Goal: Find specific page/section

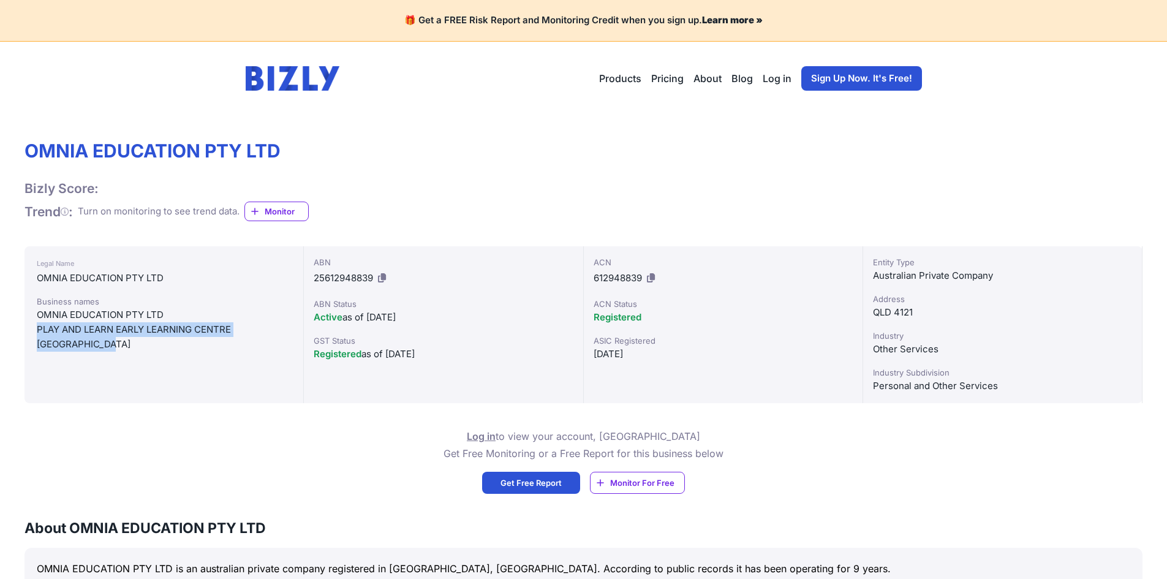
drag, startPoint x: 75, startPoint y: 343, endPoint x: 37, endPoint y: 333, distance: 39.2
click at [37, 333] on div "PLAY AND LEARN EARLY LEARNING CENTRE [GEOGRAPHIC_DATA]" at bounding box center [164, 336] width 254 height 29
drag, startPoint x: 37, startPoint y: 333, endPoint x: 87, endPoint y: 351, distance: 52.7
click at [87, 351] on div "PLAY AND LEARN EARLY LEARNING CENTRE [GEOGRAPHIC_DATA]" at bounding box center [164, 336] width 254 height 29
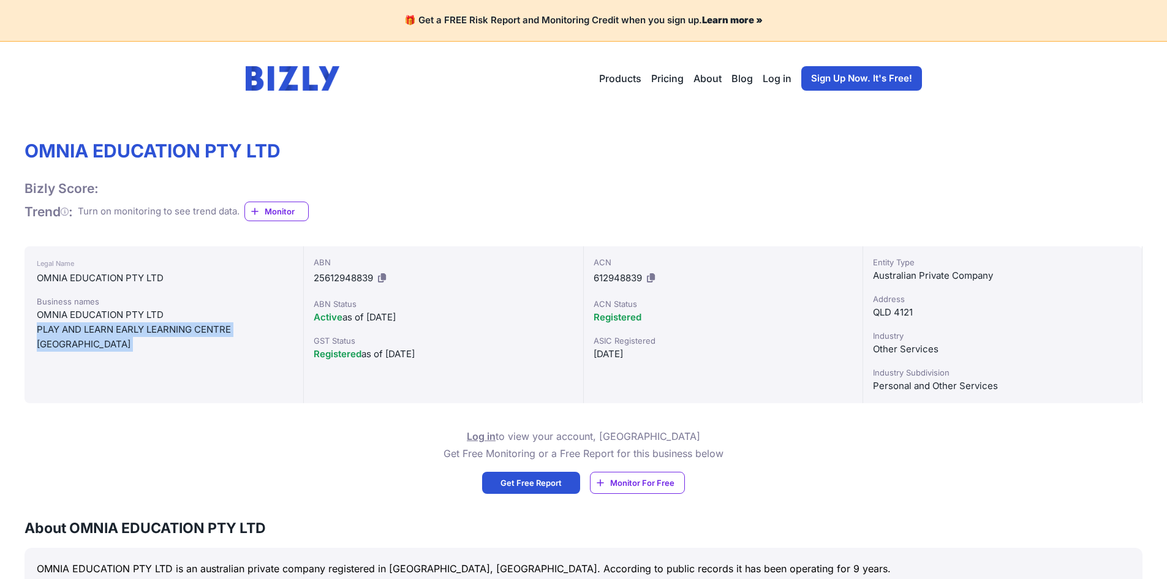
click at [87, 351] on div "PLAY AND LEARN EARLY LEARNING CENTRE [GEOGRAPHIC_DATA]" at bounding box center [164, 336] width 254 height 29
drag, startPoint x: 85, startPoint y: 345, endPoint x: 39, endPoint y: 331, distance: 47.9
click at [39, 331] on div "PLAY AND LEARN EARLY LEARNING CENTRE [GEOGRAPHIC_DATA]" at bounding box center [164, 336] width 254 height 29
drag, startPoint x: 39, startPoint y: 331, endPoint x: 80, endPoint y: 347, distance: 43.2
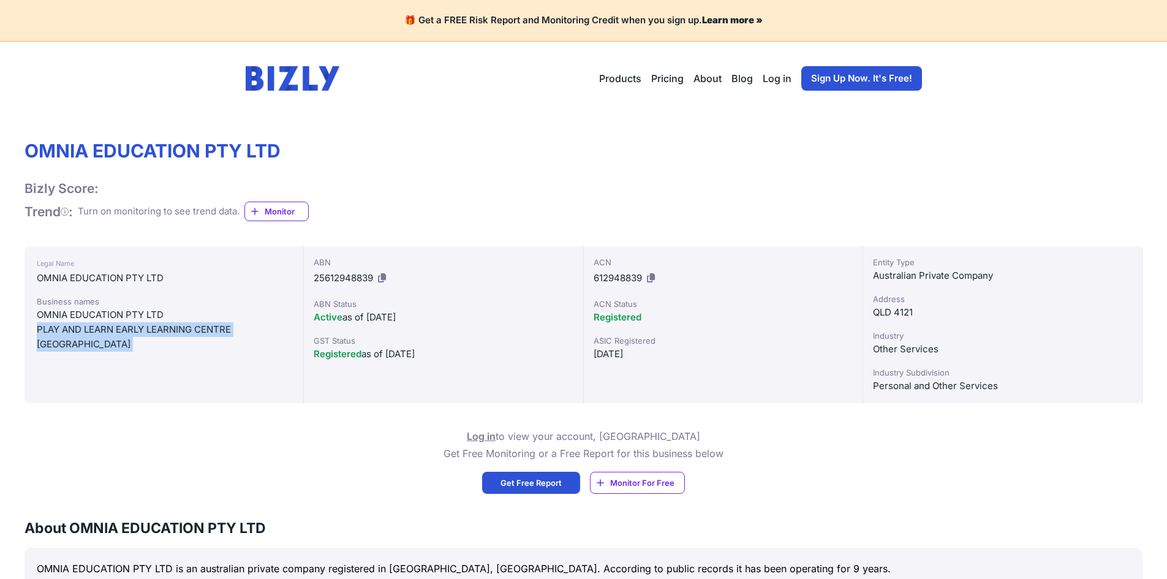
click at [80, 347] on div "PLAY AND LEARN EARLY LEARNING CENTRE [GEOGRAPHIC_DATA]" at bounding box center [164, 336] width 254 height 29
drag, startPoint x: 34, startPoint y: 325, endPoint x: 75, endPoint y: 344, distance: 45.2
click at [75, 344] on div "Legal Name OMNIA EDUCATION PTY LTD Business names OMNIA EDUCATION PTY LTD PLAY …" at bounding box center [164, 324] width 279 height 157
click at [75, 344] on div "PLAY AND LEARN EARLY LEARNING CENTRE [GEOGRAPHIC_DATA]" at bounding box center [164, 336] width 254 height 29
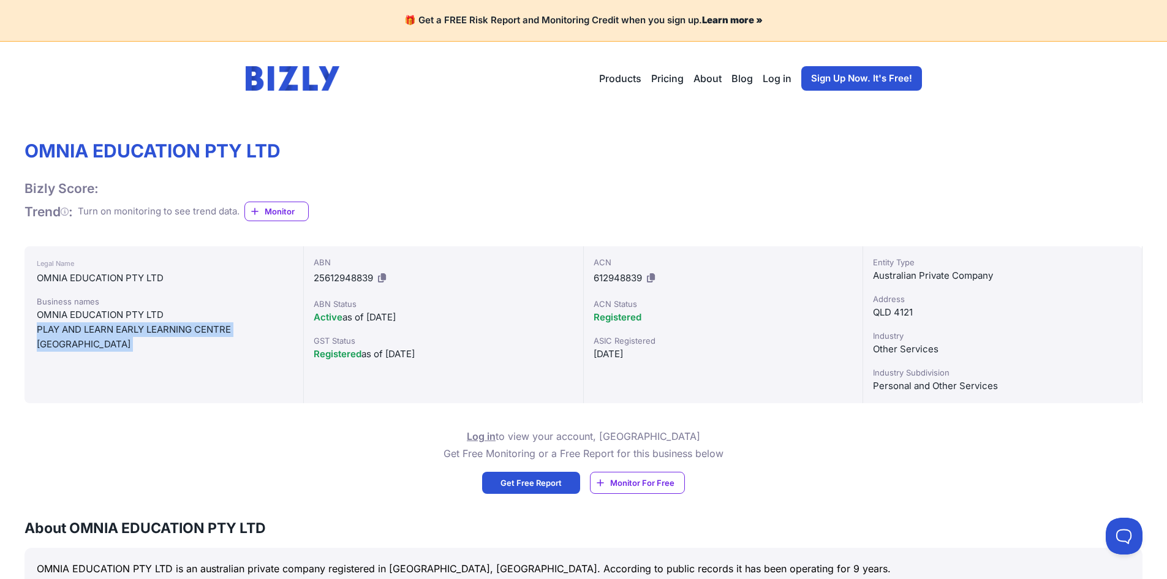
drag, startPoint x: 75, startPoint y: 344, endPoint x: 39, endPoint y: 330, distance: 38.6
click at [39, 330] on div "PLAY AND LEARN EARLY LEARNING CENTRE [GEOGRAPHIC_DATA]" at bounding box center [164, 336] width 254 height 29
drag, startPoint x: 39, startPoint y: 330, endPoint x: 68, endPoint y: 334, distance: 29.1
click at [68, 334] on div "PLAY AND LEARN EARLY LEARNING CENTRE [GEOGRAPHIC_DATA]" at bounding box center [164, 336] width 254 height 29
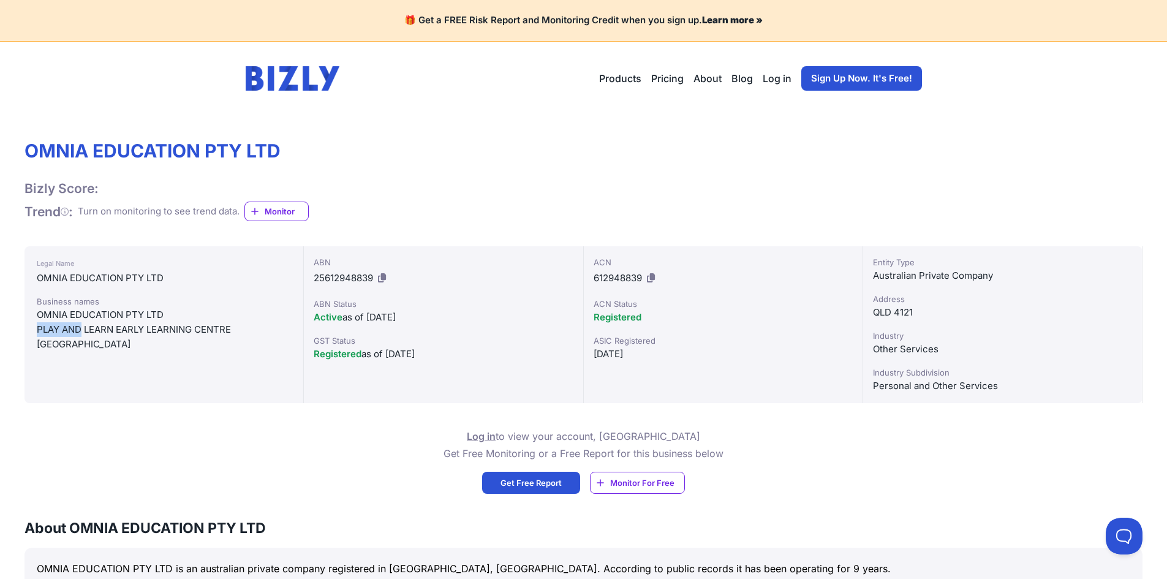
click at [68, 334] on div "PLAY AND LEARN EARLY LEARNING CENTRE [GEOGRAPHIC_DATA]" at bounding box center [164, 336] width 254 height 29
